Goal: Task Accomplishment & Management: Use online tool/utility

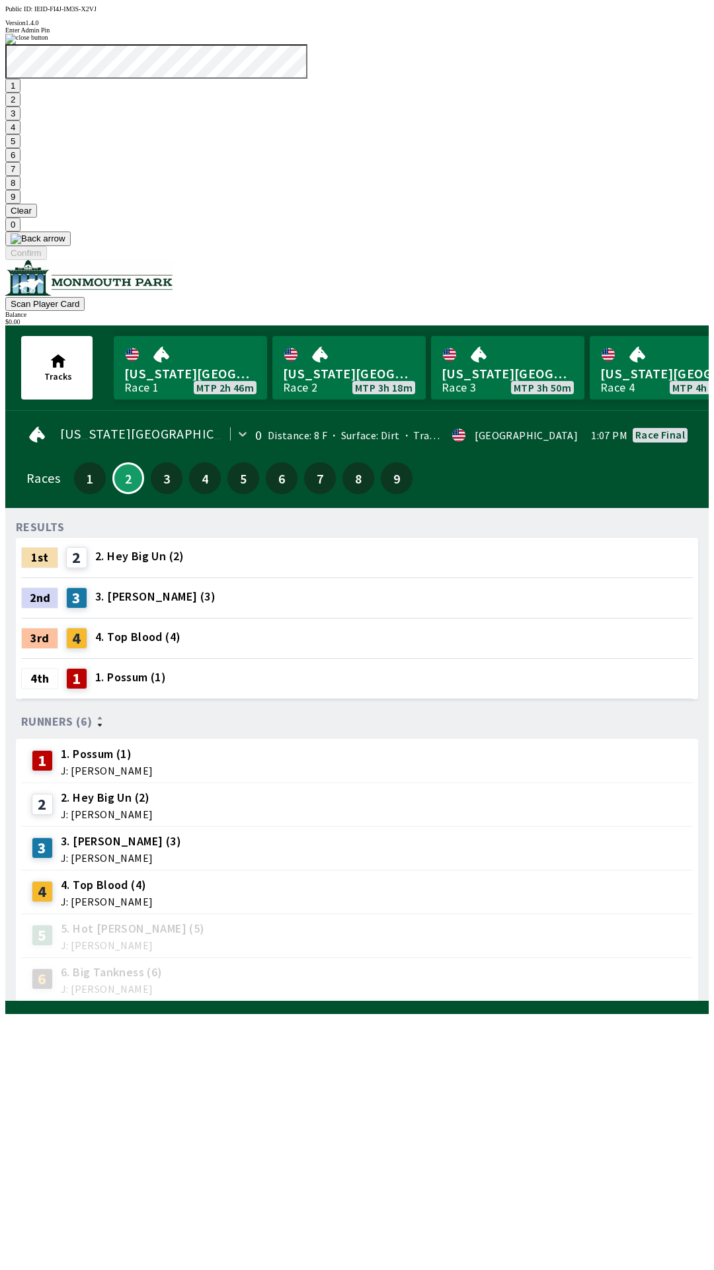
click at [21, 204] on button "9" at bounding box center [12, 197] width 15 height 14
click at [21, 176] on button "7" at bounding box center [12, 169] width 15 height 14
click at [21, 120] on button "3" at bounding box center [12, 113] width 15 height 14
click at [47, 260] on button "Confirm" at bounding box center [26, 253] width 42 height 14
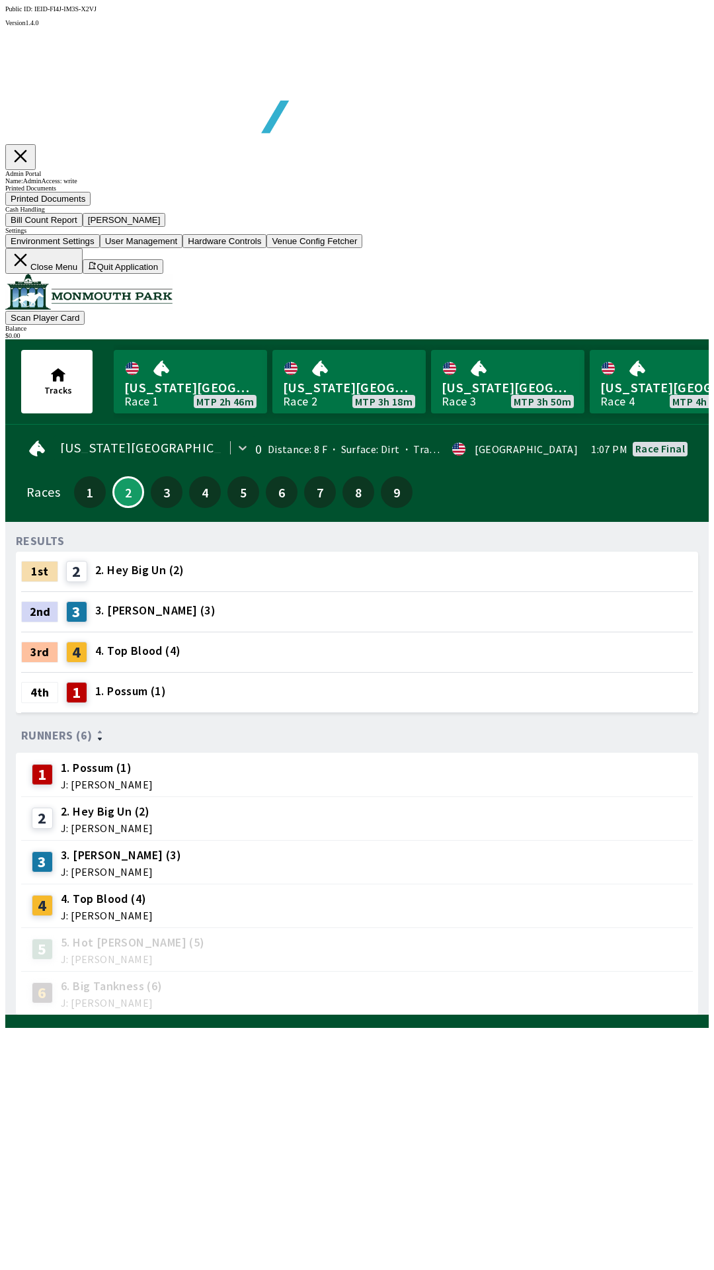
click at [83, 227] on button "Bill Count Report" at bounding box center [43, 220] width 77 height 14
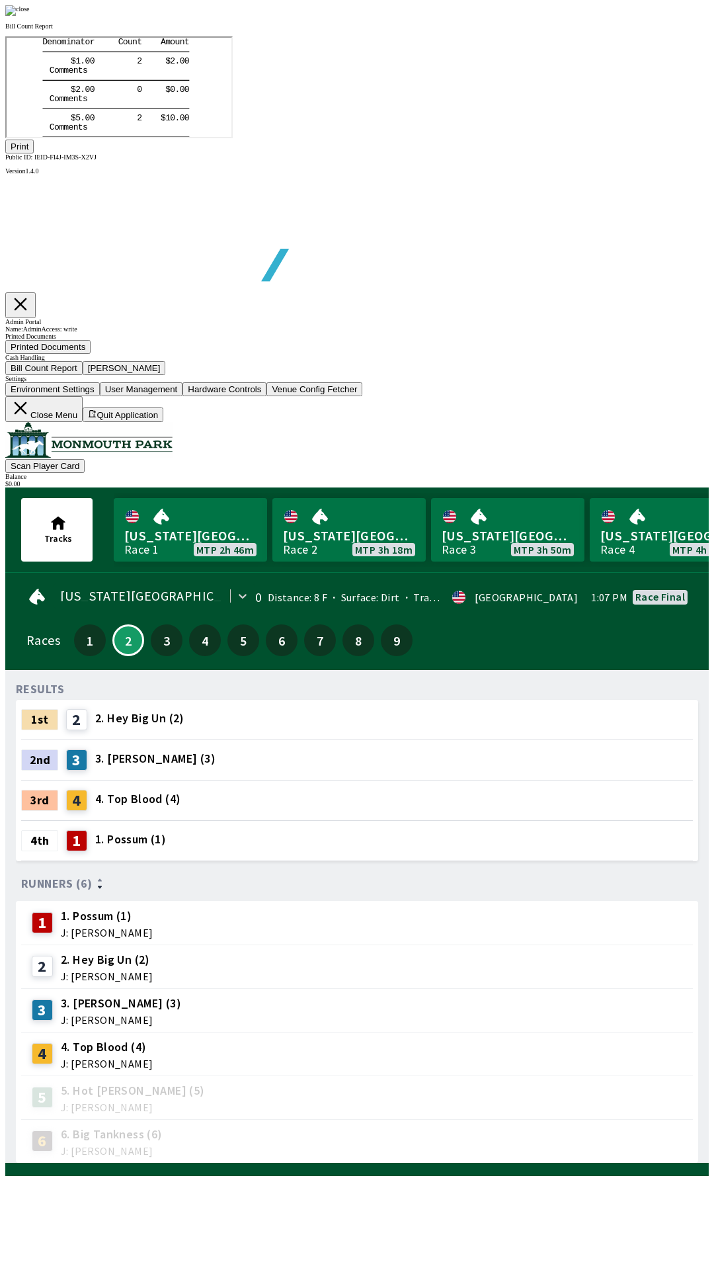
scroll to position [155, 0]
click at [34, 153] on button "Print" at bounding box center [19, 147] width 28 height 14
click at [30, 16] on img at bounding box center [17, 10] width 24 height 11
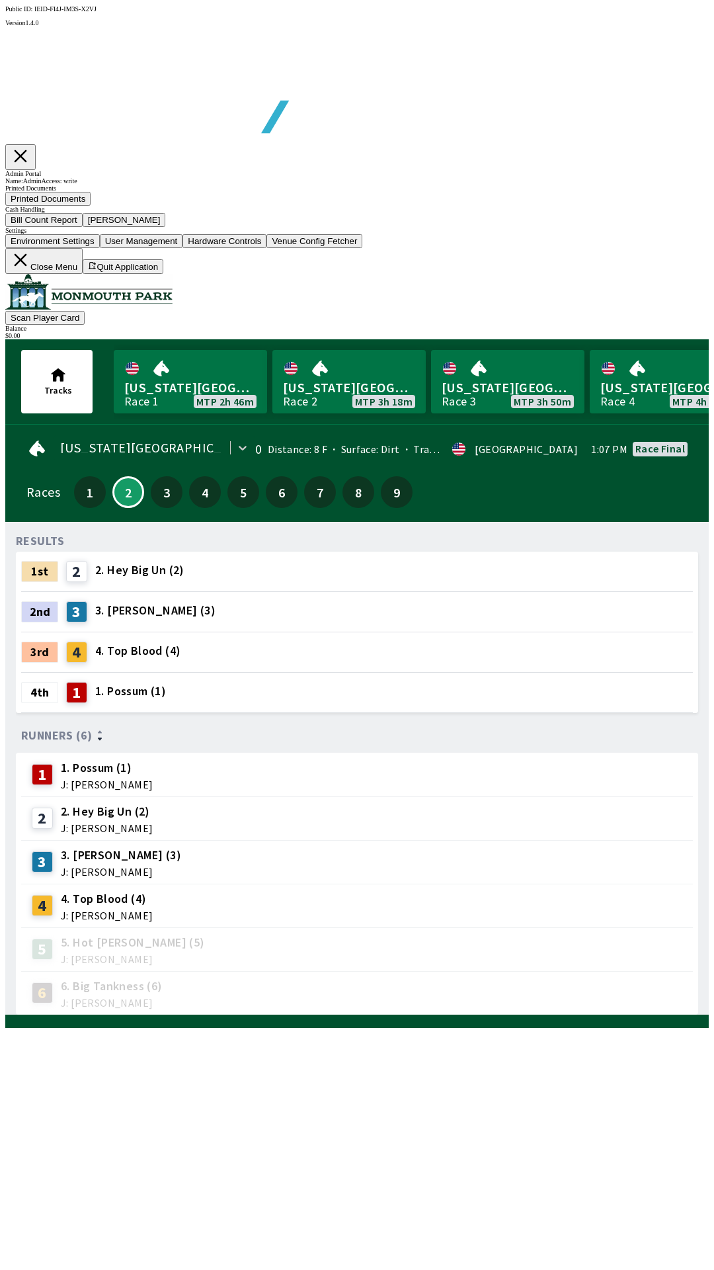
click at [166, 227] on button "[PERSON_NAME]" at bounding box center [124, 220] width 83 height 14
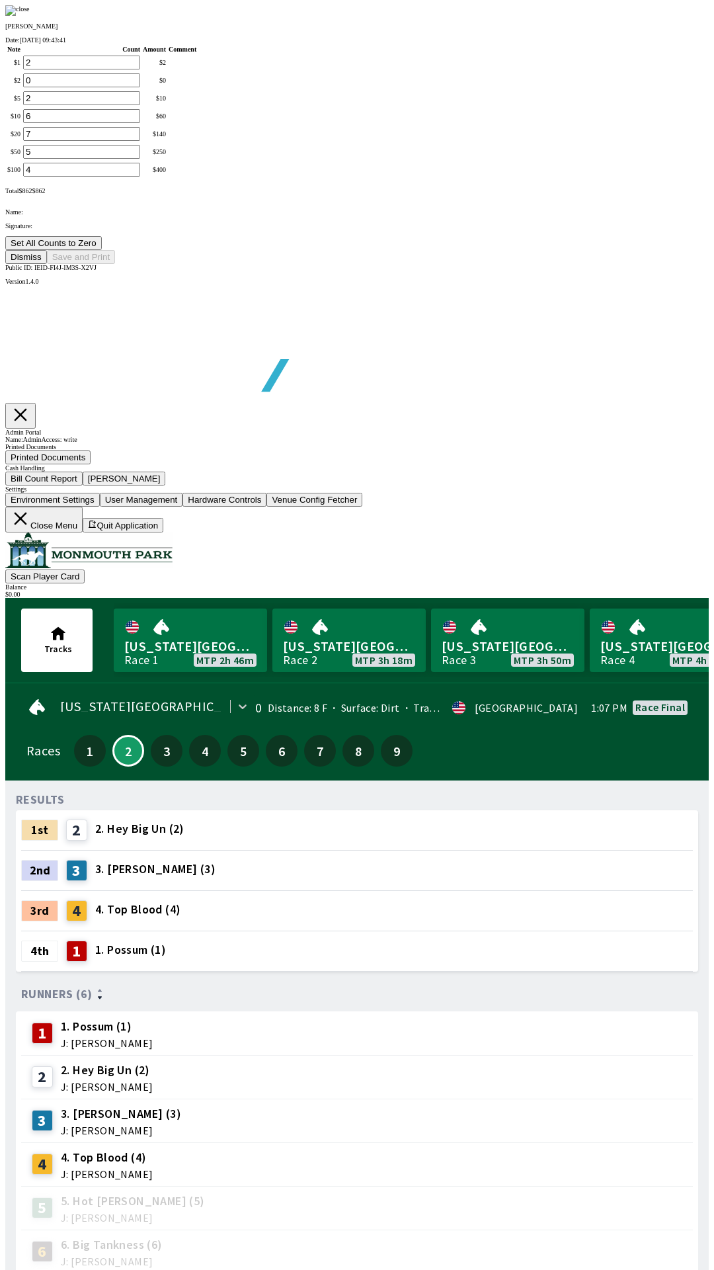
click at [102, 250] on button "Set All Counts to Zero" at bounding box center [53, 243] width 97 height 14
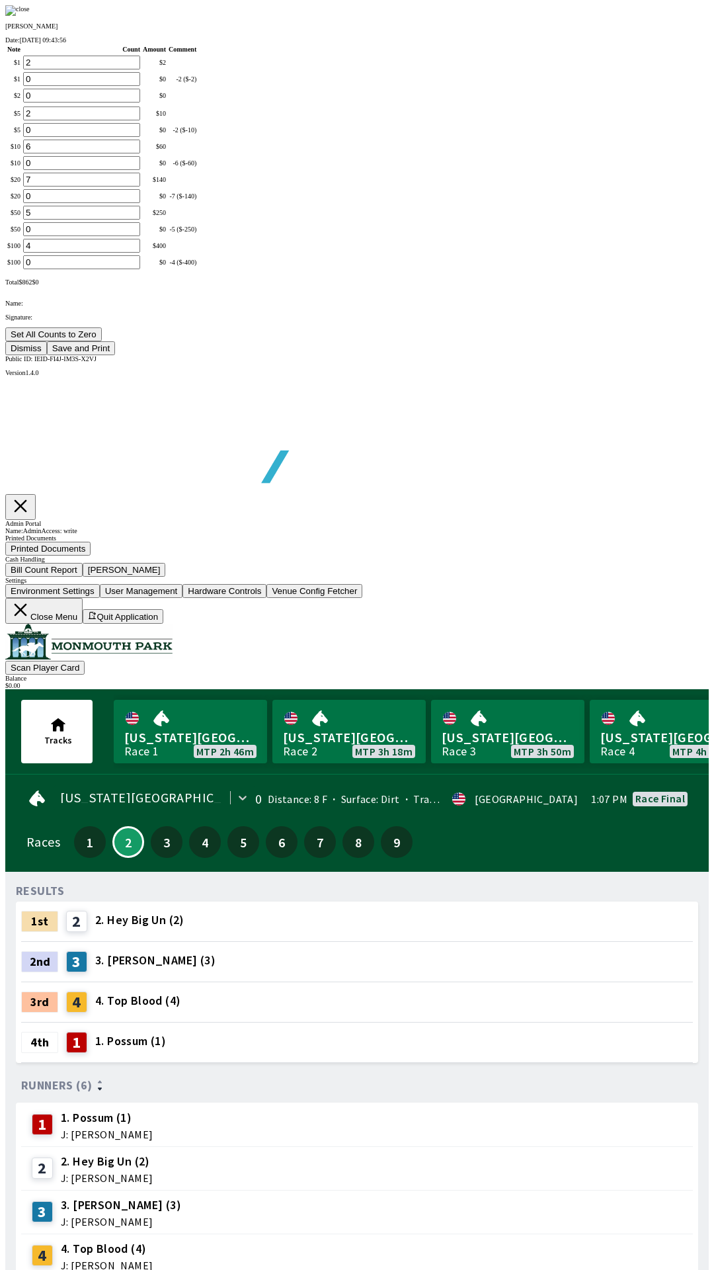
click at [115, 355] on button "Save and Print" at bounding box center [81, 348] width 68 height 14
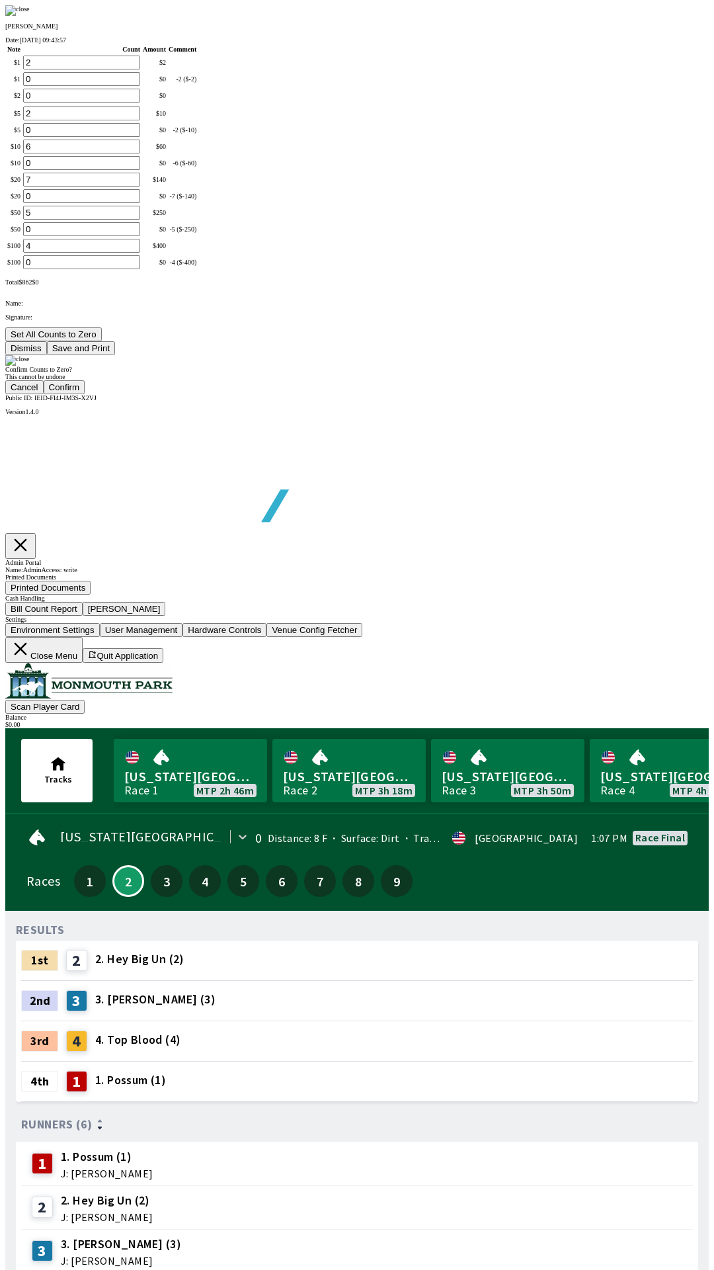
click at [85, 394] on button "Confirm" at bounding box center [65, 387] width 42 height 14
type input "0"
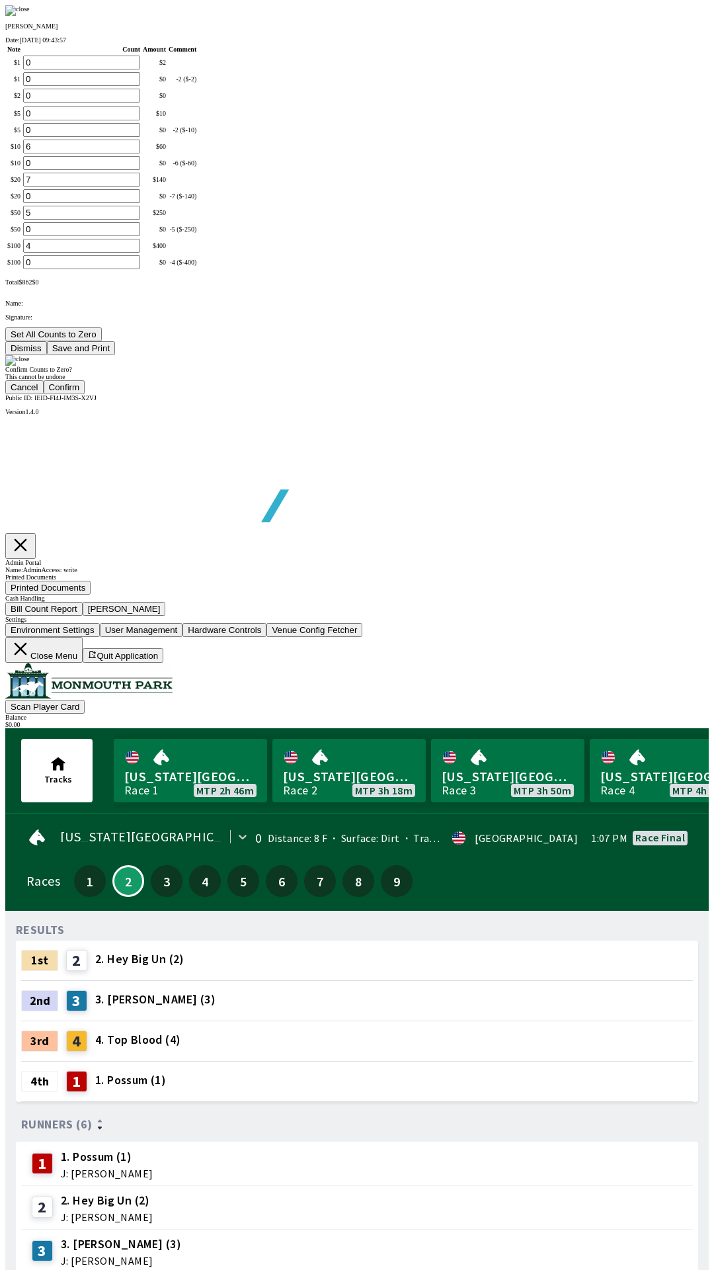
type input "0"
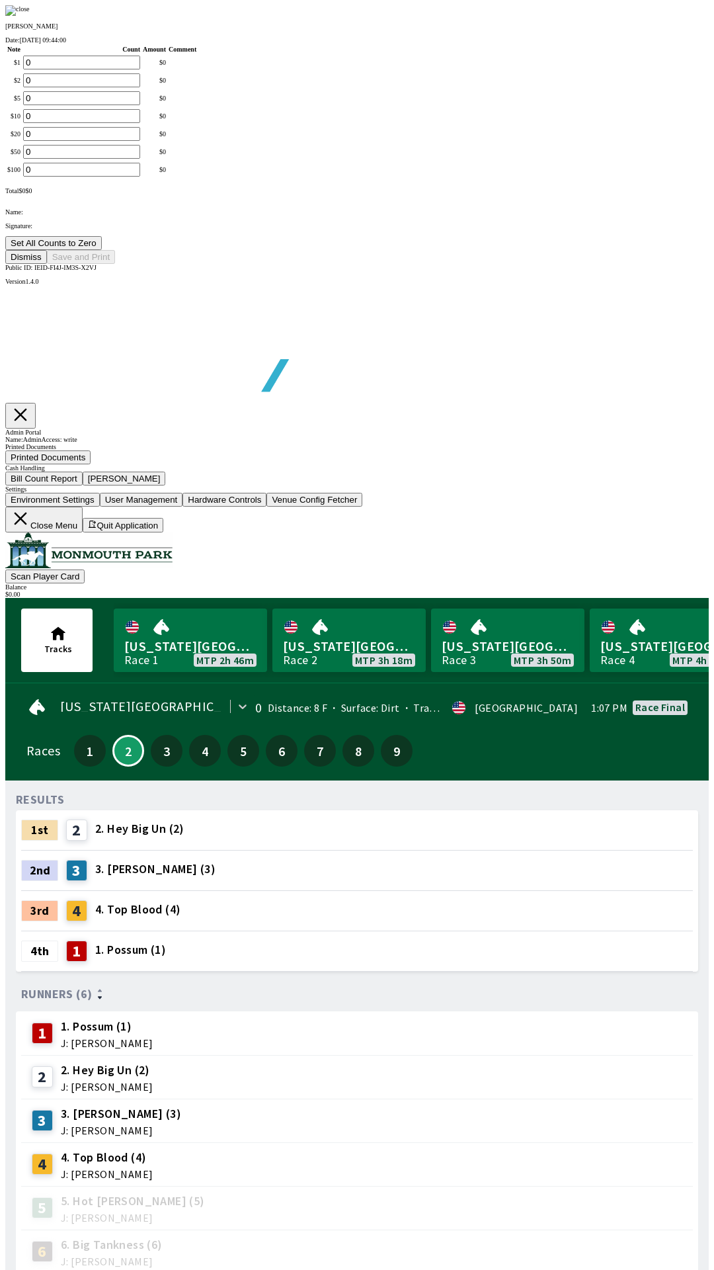
click at [47, 264] on button "Dismiss" at bounding box center [26, 257] width 42 height 14
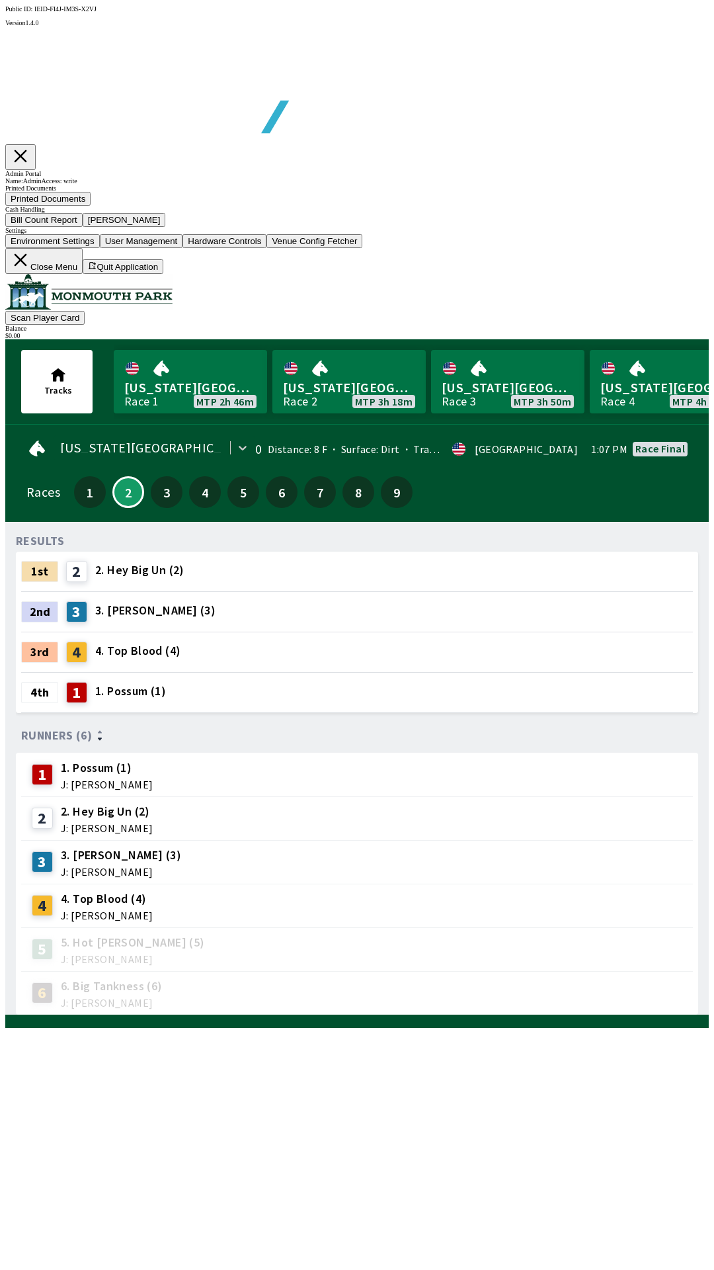
click at [83, 274] on button "Close Menu" at bounding box center [43, 261] width 77 height 26
